Goal: Check status: Check status

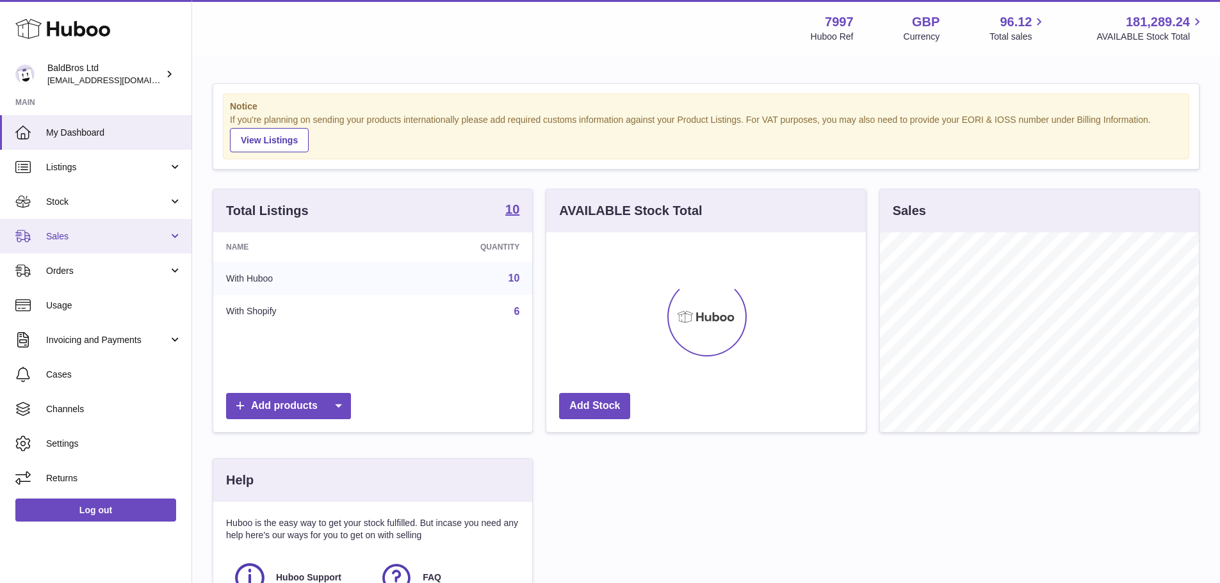
click at [118, 246] on link "Sales" at bounding box center [95, 236] width 191 height 35
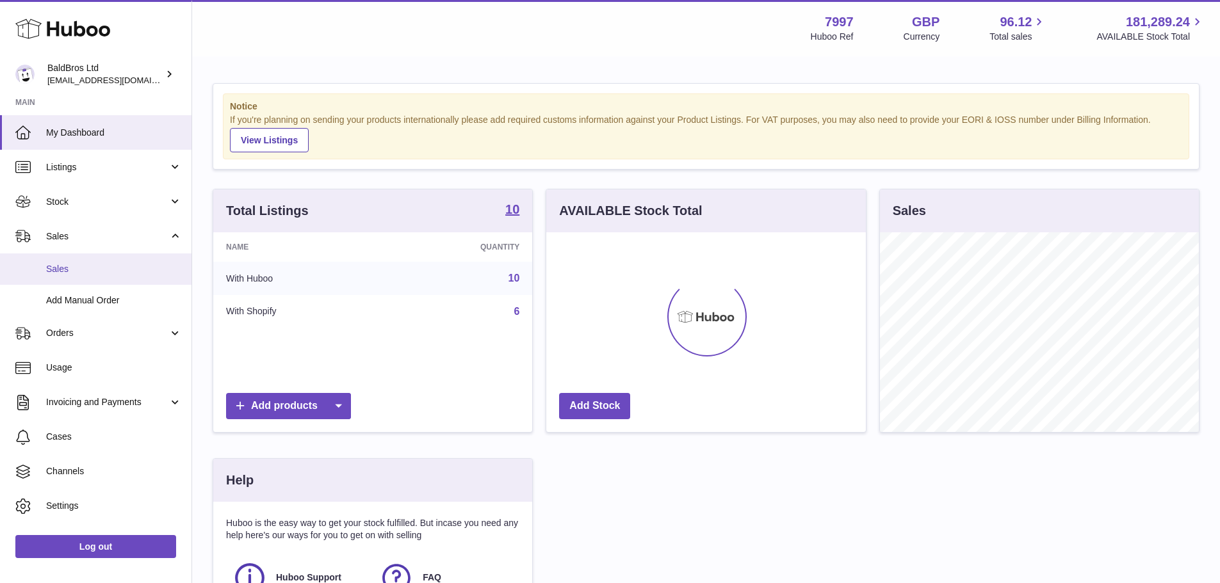
click at [97, 271] on span "Sales" at bounding box center [114, 269] width 136 height 12
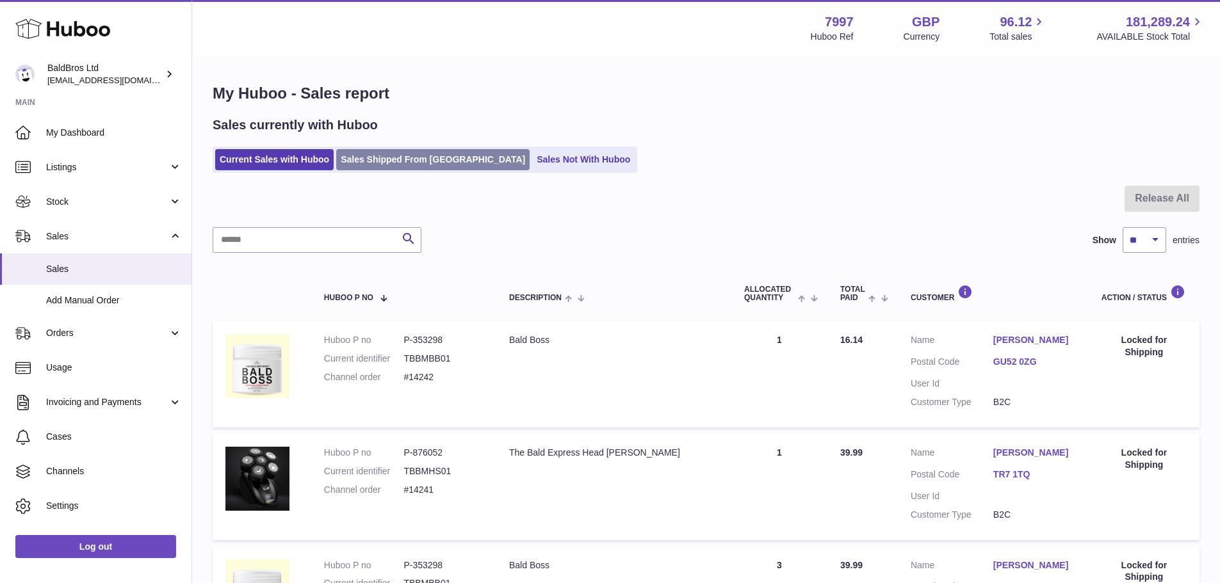
click at [403, 159] on link "Sales Shipped From [GEOGRAPHIC_DATA]" at bounding box center [432, 159] width 193 height 21
